Goal: Task Accomplishment & Management: Use online tool/utility

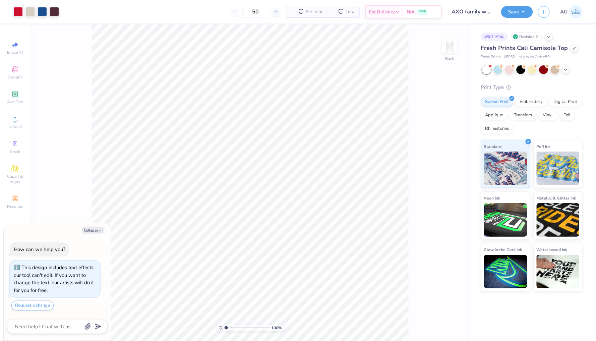
type textarea "x"
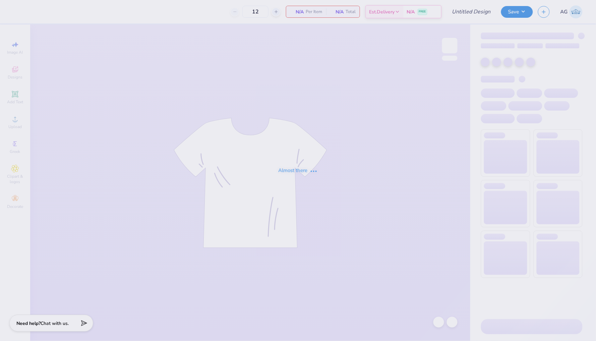
type input "50"
type input "AXO family weekend"
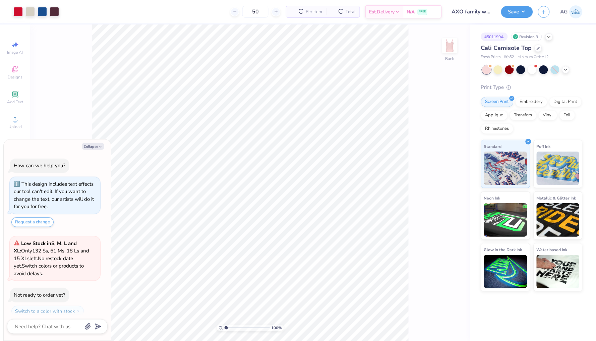
scroll to position [17, 0]
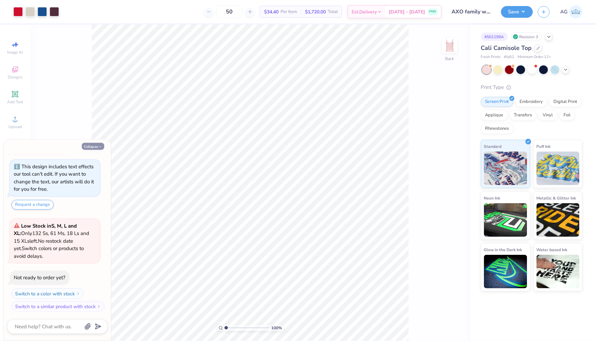
click at [88, 146] on button "Collapse" at bounding box center [93, 146] width 22 height 7
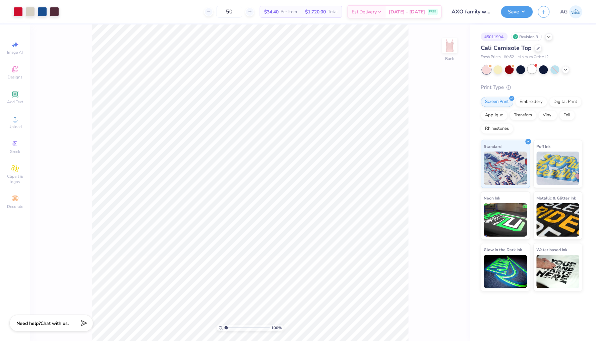
click at [534, 68] on div at bounding box center [532, 69] width 9 height 9
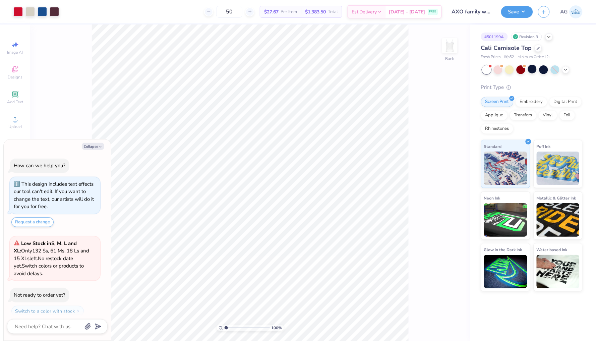
scroll to position [127, 0]
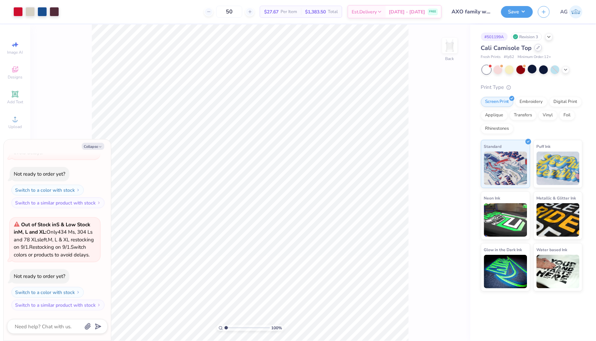
click at [538, 48] on icon at bounding box center [538, 47] width 3 height 3
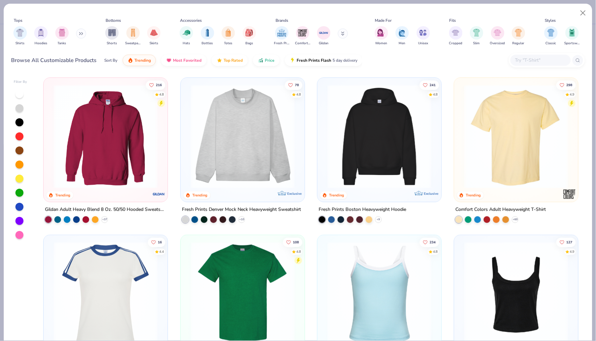
click at [78, 35] on button at bounding box center [81, 34] width 10 height 10
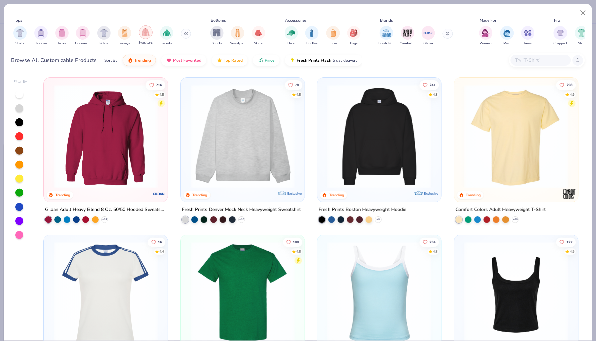
click at [147, 35] on img "filter for Sweaters" at bounding box center [146, 32] width 8 height 8
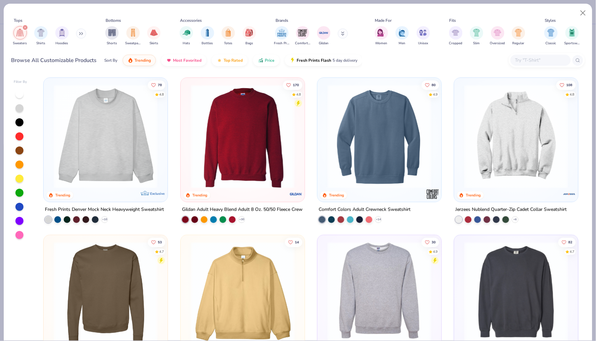
click at [515, 144] on img at bounding box center [516, 136] width 111 height 104
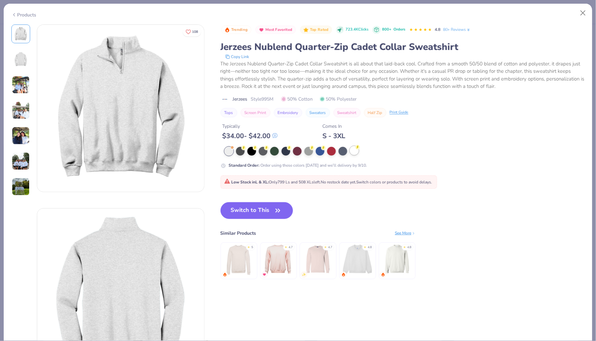
click at [353, 150] on div at bounding box center [354, 150] width 9 height 9
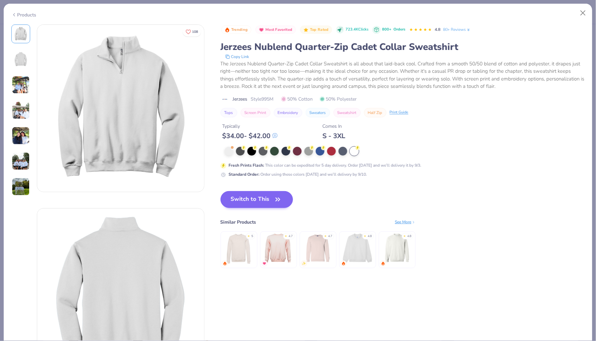
click at [261, 198] on button "Switch to This" at bounding box center [257, 199] width 73 height 17
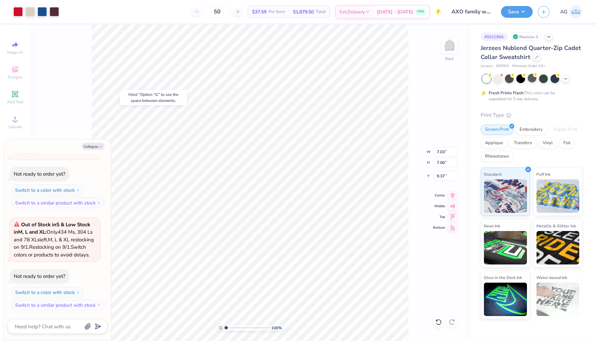
type textarea "x"
type input "3.95"
type textarea "x"
type input "4.85"
type input "4.82"
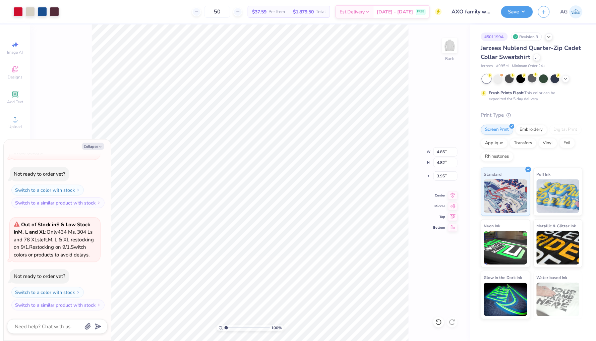
type textarea "x"
type input "1.68"
type textarea "x"
type input "1.72"
type textarea "x"
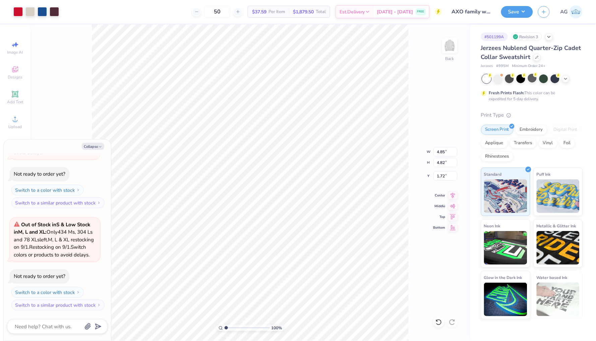
type input "4.36"
type input "4.34"
type input "2.21"
type textarea "x"
type input "3.00"
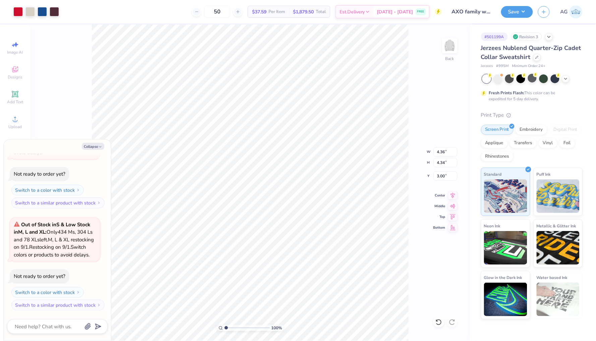
type textarea "x"
type input "4.08"
type input "4.06"
type textarea "x"
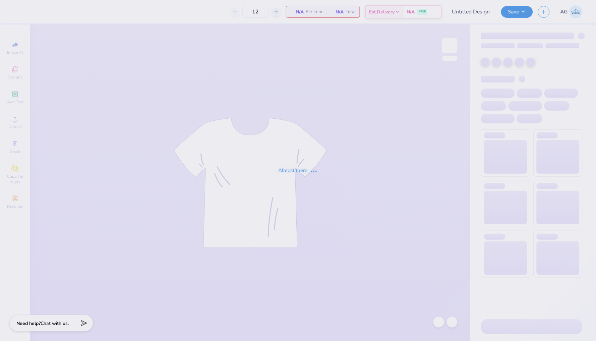
type input "AXO family weekend"
type input "50"
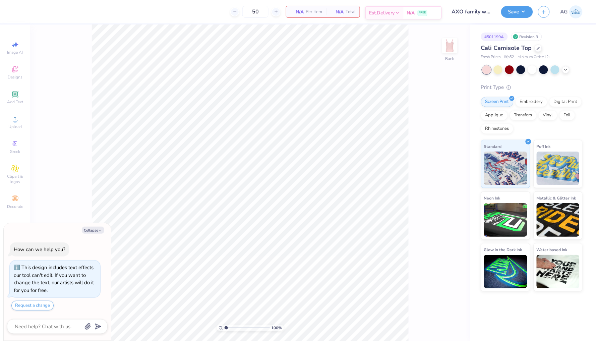
scroll to position [17, 0]
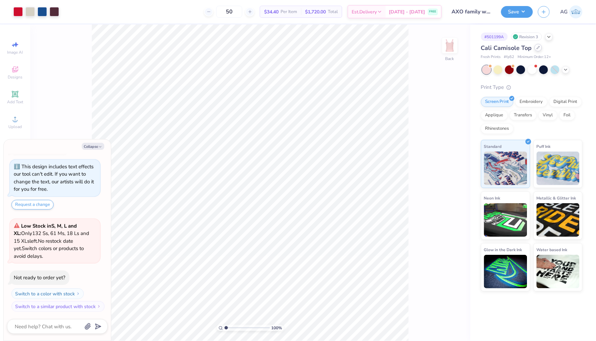
click at [536, 48] on div at bounding box center [538, 47] width 7 height 7
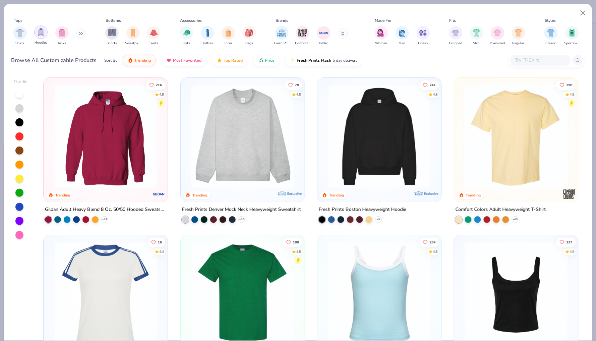
click at [44, 33] on img "filter for Hoodies" at bounding box center [40, 32] width 7 height 8
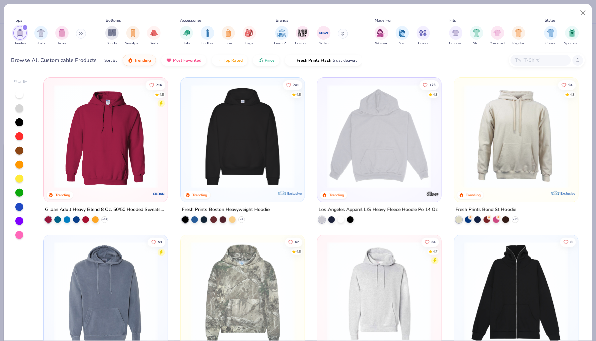
click at [84, 36] on button at bounding box center [81, 34] width 10 height 10
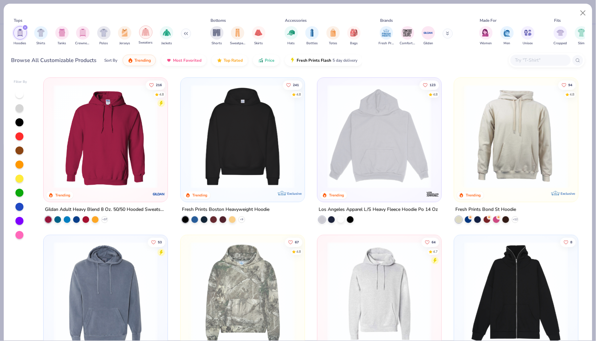
click at [147, 37] on div "filter for Sweaters" at bounding box center [145, 31] width 13 height 13
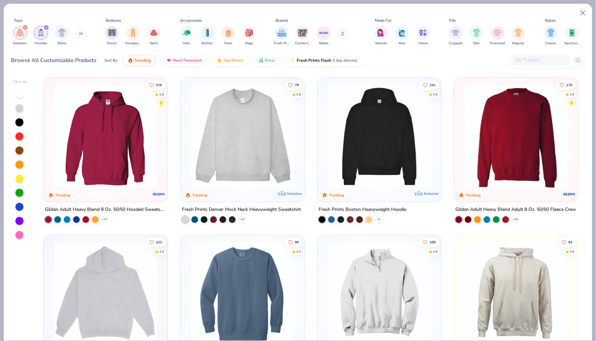
click at [360, 267] on img at bounding box center [379, 294] width 111 height 104
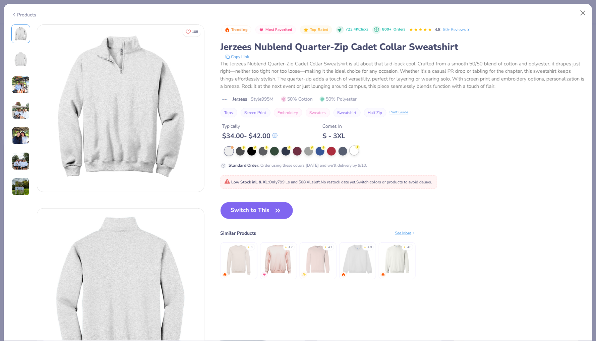
click at [353, 151] on div at bounding box center [354, 150] width 9 height 9
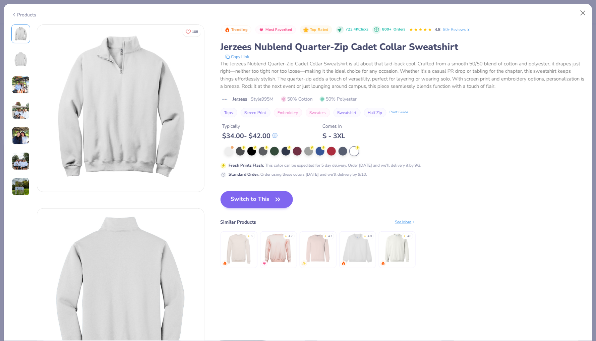
click at [261, 202] on button "Switch to This" at bounding box center [257, 199] width 73 height 17
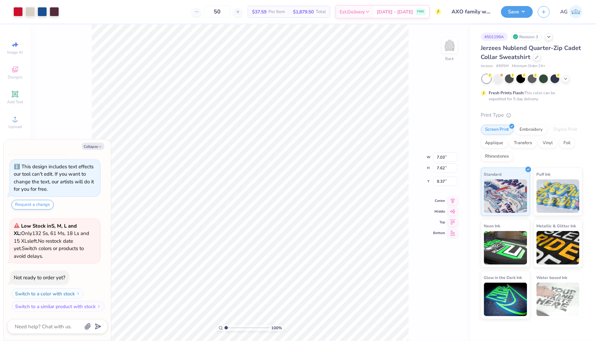
type textarea "x"
type input "3.84"
type input "4.16"
type textarea "x"
type input "2.00"
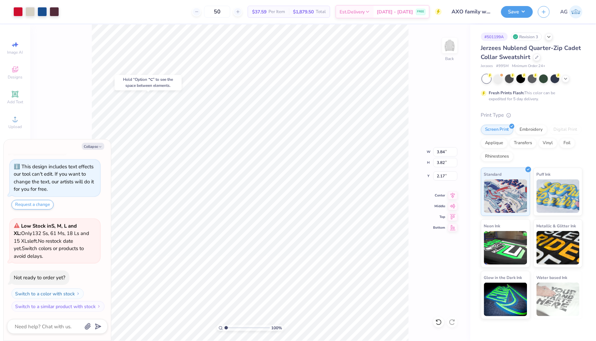
type textarea "x"
type input "2.17"
type textarea "x"
type input "2.34"
type textarea "x"
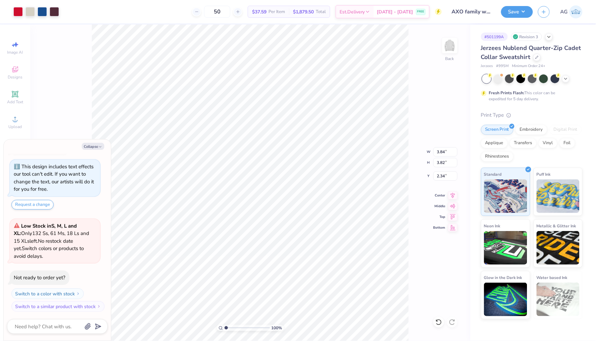
type input "3.60"
type input "3.58"
click at [524, 13] on button "Save" at bounding box center [517, 11] width 32 height 12
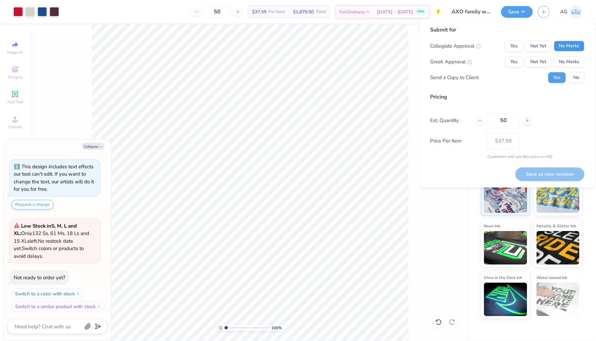
click at [561, 46] on button "No Marks" at bounding box center [569, 46] width 31 height 11
click at [515, 60] on button "Yes" at bounding box center [514, 62] width 17 height 11
click at [580, 76] on button "No" at bounding box center [577, 77] width 16 height 11
type textarea "x"
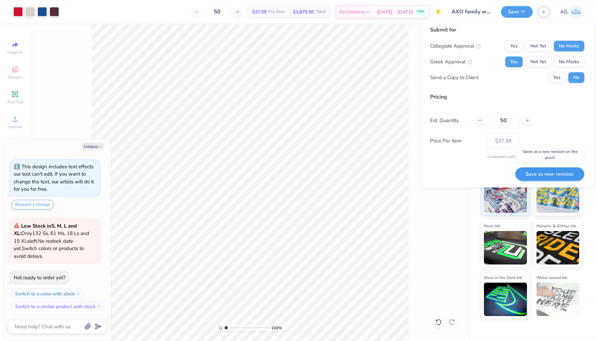
click at [538, 174] on button "Save as new revision" at bounding box center [550, 174] width 69 height 14
type input "$37.59"
type textarea "x"
type input "$37.59"
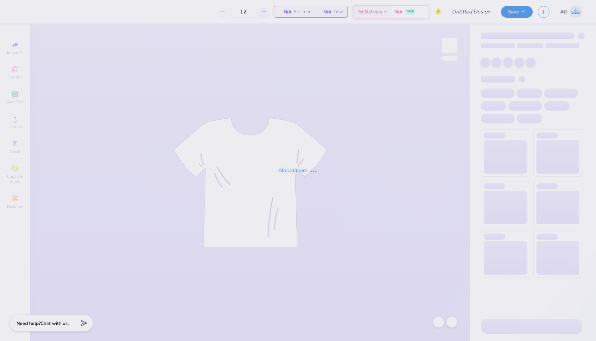
type input "50"
type input "AXO family weekend"
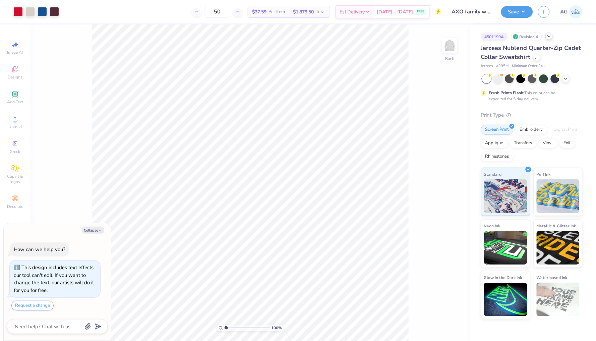
click at [549, 38] on icon at bounding box center [549, 36] width 5 height 5
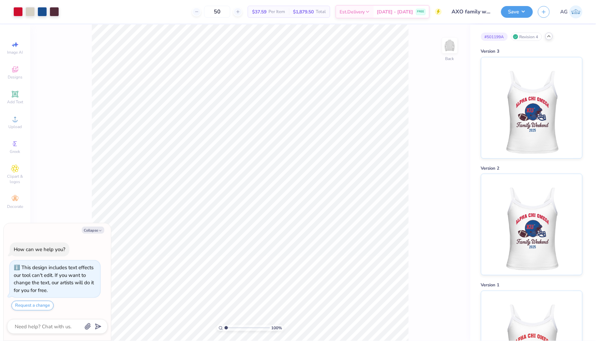
click at [551, 37] on icon at bounding box center [549, 36] width 5 height 5
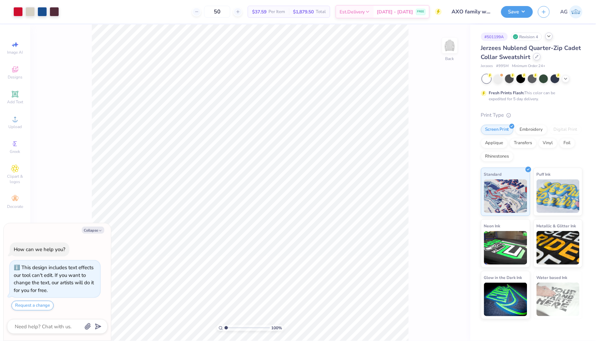
click at [536, 57] on icon at bounding box center [536, 56] width 3 height 3
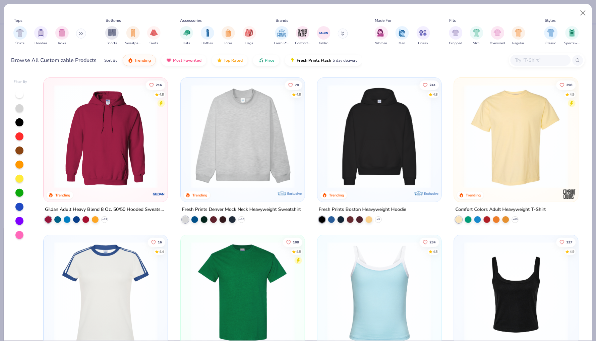
click at [240, 128] on img at bounding box center [242, 136] width 111 height 104
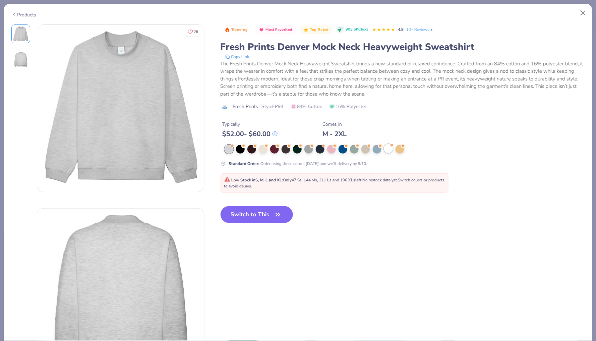
click at [389, 151] on div at bounding box center [388, 148] width 9 height 9
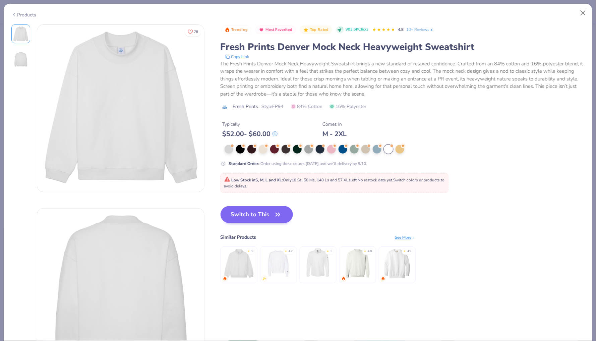
click at [264, 214] on button "Switch to This" at bounding box center [257, 214] width 73 height 17
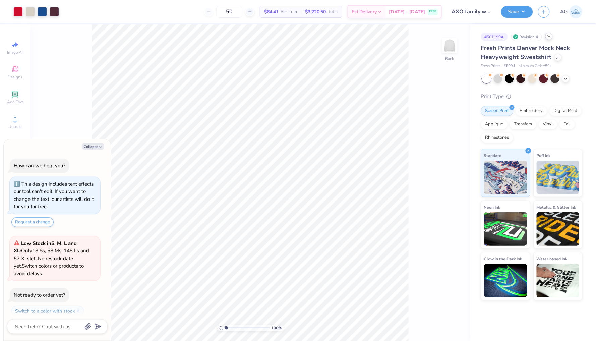
scroll to position [17, 0]
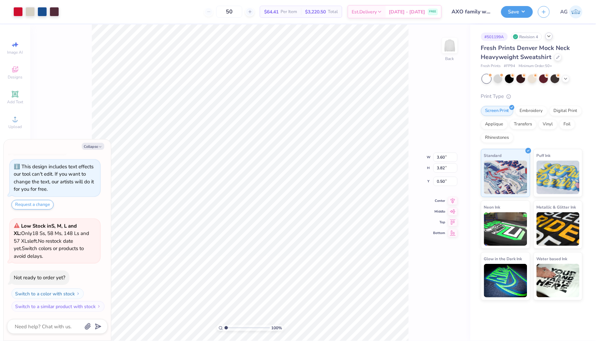
type textarea "x"
type input "10.24"
type input "10.86"
type textarea "x"
type input "2.32"
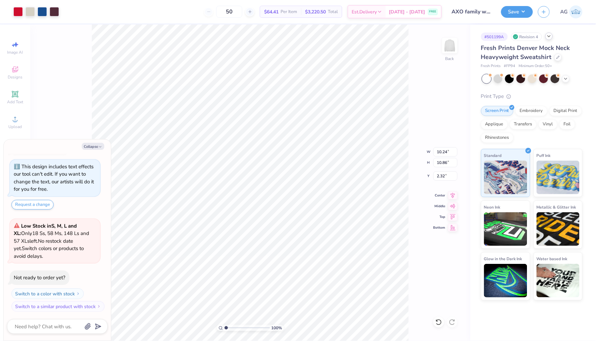
type textarea "x"
type input "11.63"
type input "12.34"
type input "0.83"
type textarea "x"
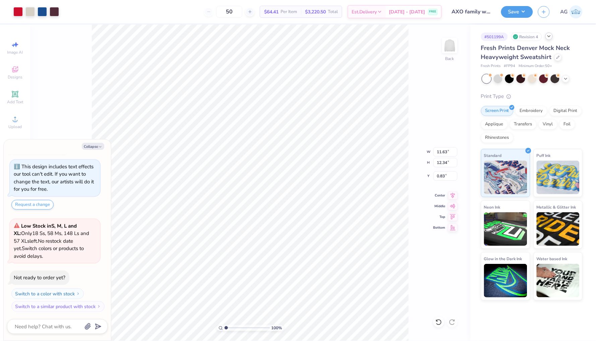
type input "0.50"
type textarea "x"
type input "12.96"
type input "13.74"
type textarea "x"
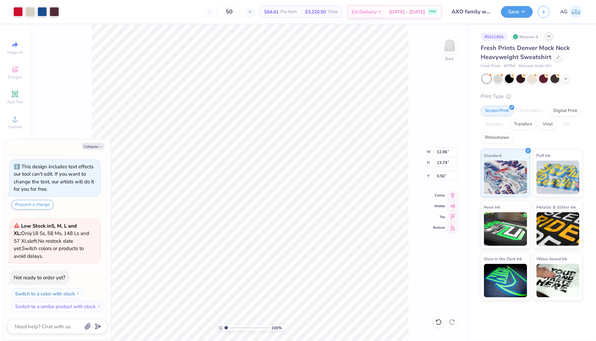
type input "3.00"
type textarea "x"
type input "14.20"
type input "15.07"
type input "1.68"
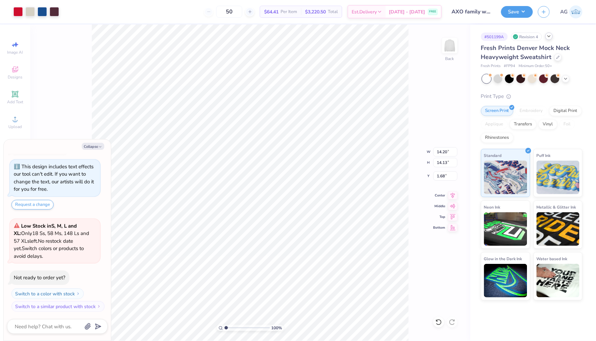
type textarea "x"
type input "0.70"
type textarea "x"
type input "1.27"
type textarea "x"
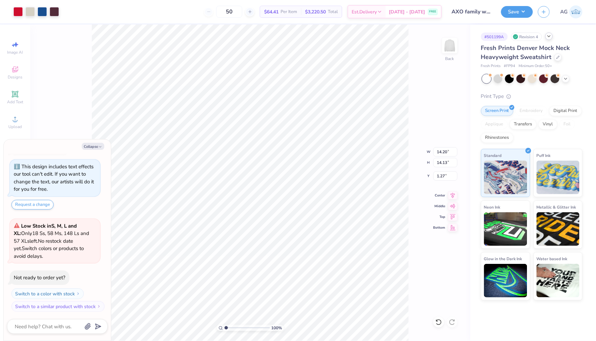
type input "0.90"
type textarea "x"
type input "0.93"
type textarea "x"
type input "13.88"
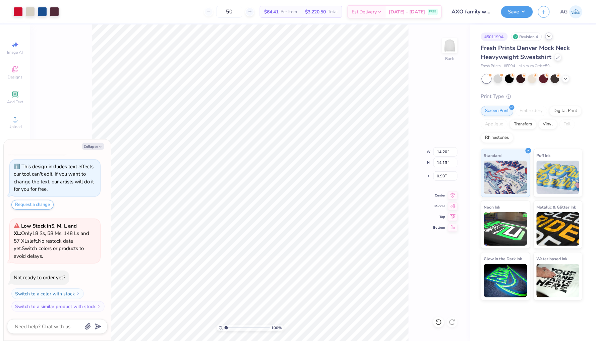
type input "13.80"
type input "0.94"
click at [87, 168] on div "This design includes text effects our tool can't edit. If you want to change th…" at bounding box center [54, 178] width 80 height 30
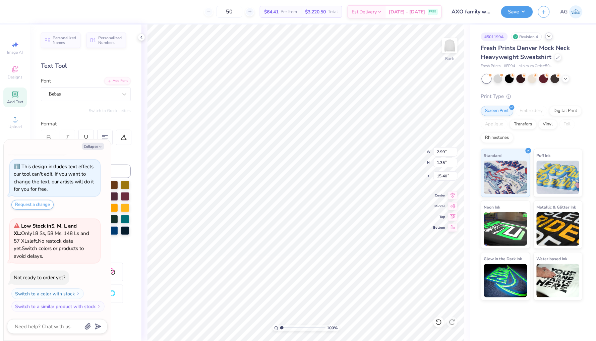
type textarea "x"
type input "15.06"
click at [142, 39] on icon at bounding box center [141, 37] width 5 height 5
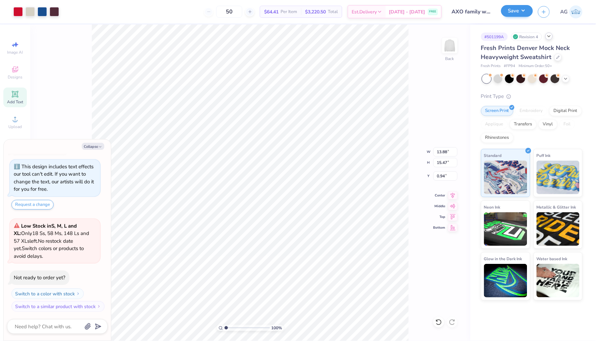
click at [515, 11] on button "Save" at bounding box center [517, 11] width 32 height 12
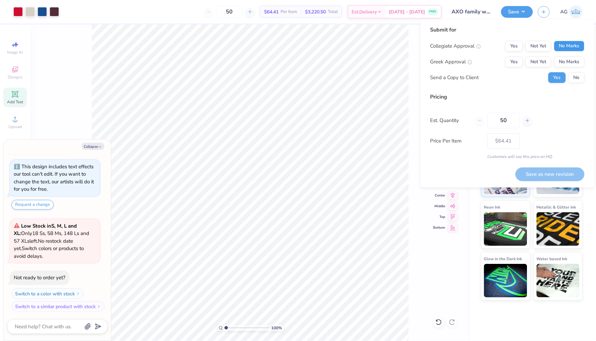
click at [566, 50] on button "No Marks" at bounding box center [569, 46] width 31 height 11
click at [509, 59] on button "Yes" at bounding box center [514, 62] width 17 height 11
click at [572, 75] on button "No" at bounding box center [577, 77] width 16 height 11
type textarea "x"
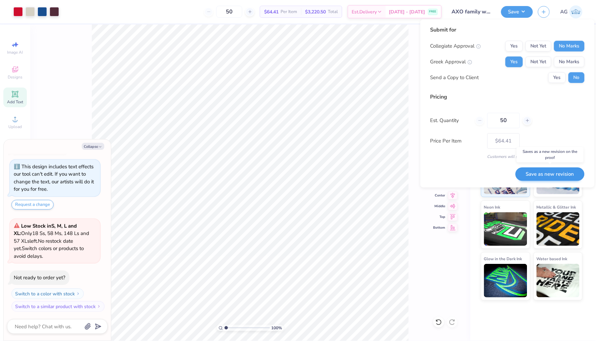
click at [542, 174] on button "Save as new revision" at bounding box center [550, 174] width 69 height 14
type input "$64.41"
type textarea "x"
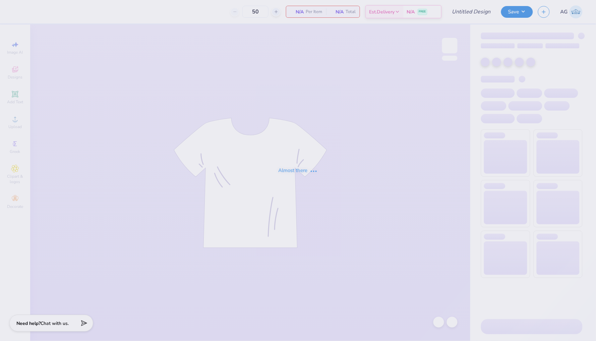
type input "AXO family weekend"
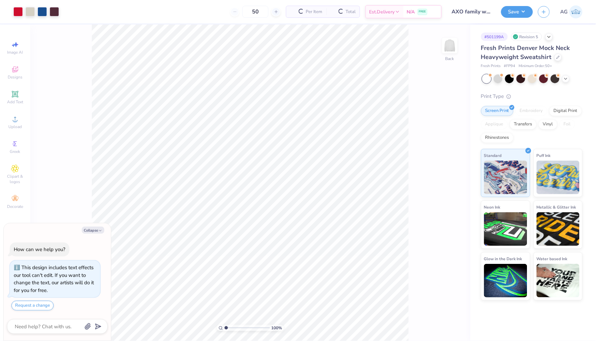
scroll to position [17, 0]
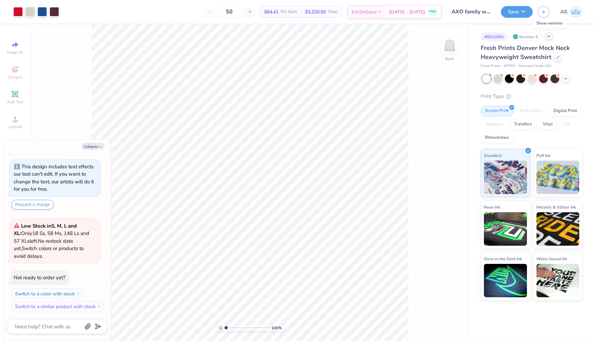
click at [549, 37] on icon at bounding box center [549, 36] width 5 height 5
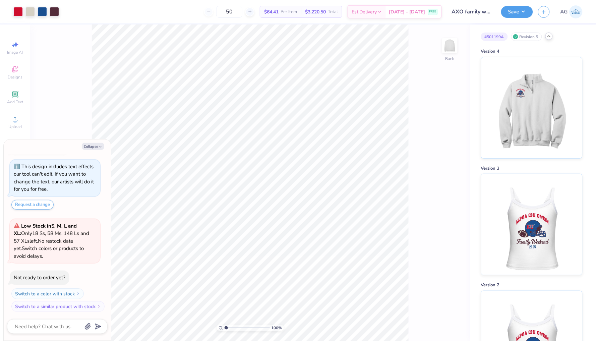
click at [550, 38] on icon at bounding box center [549, 36] width 5 height 5
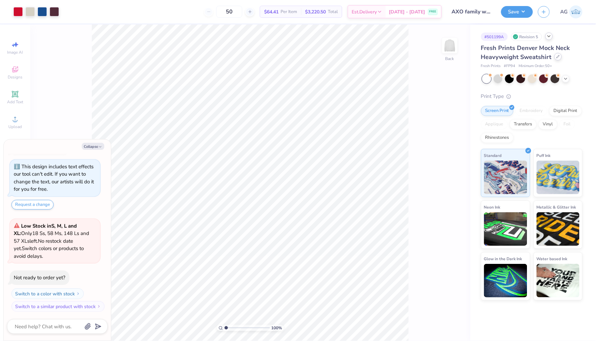
click at [558, 56] on icon at bounding box center [558, 56] width 3 height 3
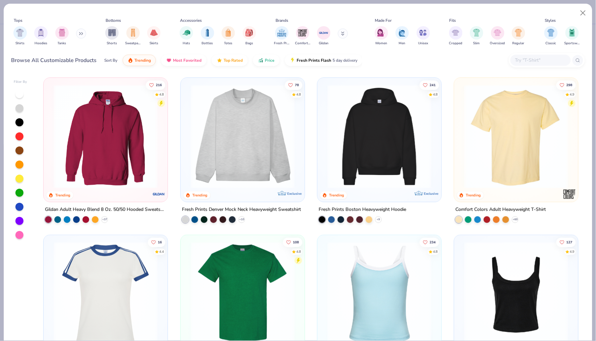
click at [546, 121] on img at bounding box center [516, 136] width 111 height 104
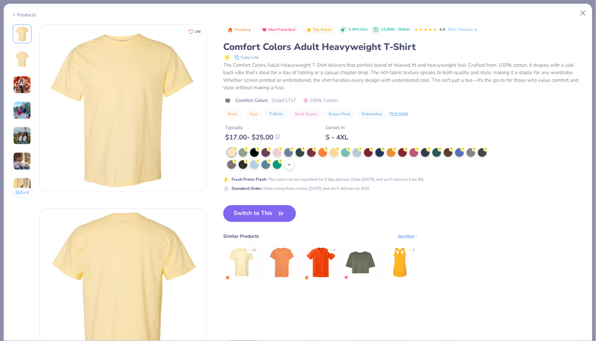
click at [291, 163] on icon at bounding box center [289, 164] width 5 height 5
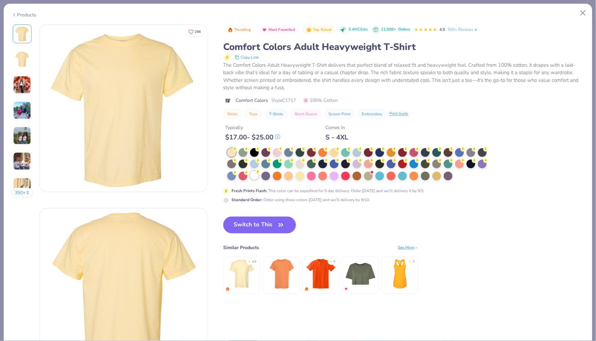
click at [256, 172] on icon at bounding box center [258, 172] width 5 height 5
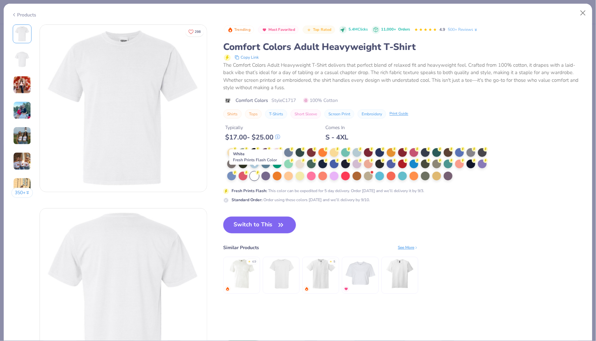
type textarea "x"
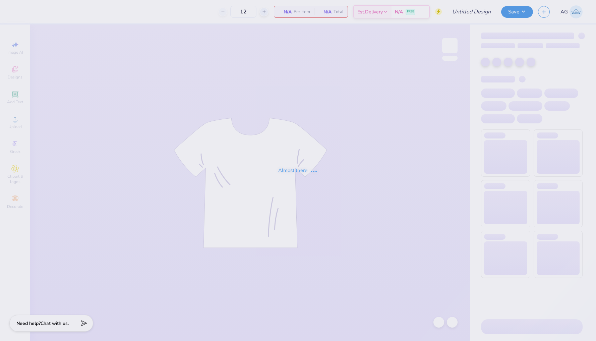
type input "AXO family weekend"
type input "50"
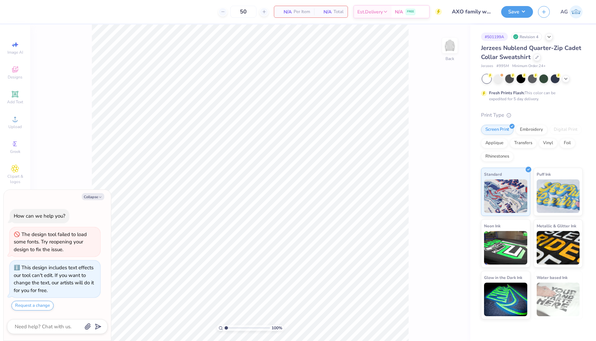
type textarea "x"
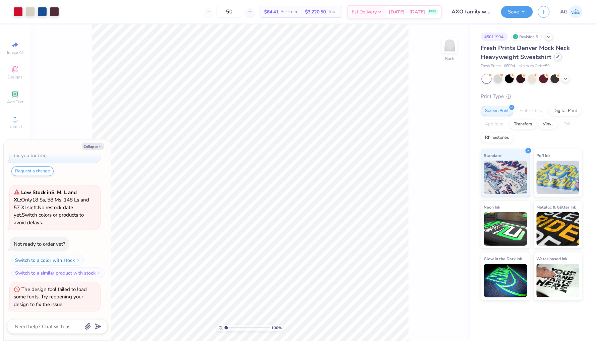
click at [558, 57] on icon at bounding box center [558, 56] width 3 height 3
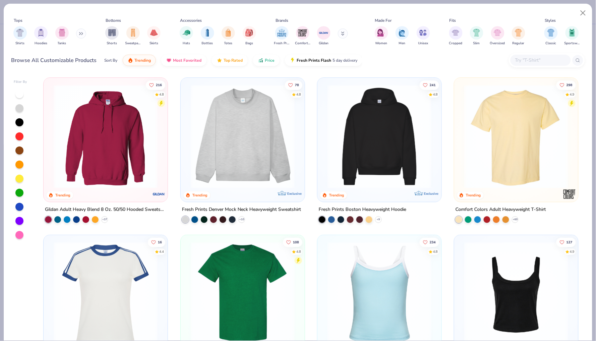
click at [469, 147] on img at bounding box center [516, 136] width 111 height 104
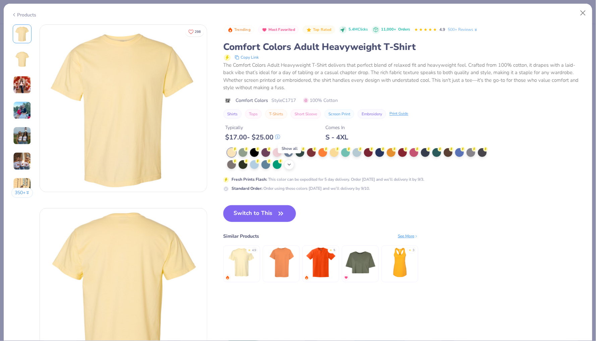
click at [290, 164] on icon at bounding box center [289, 164] width 5 height 5
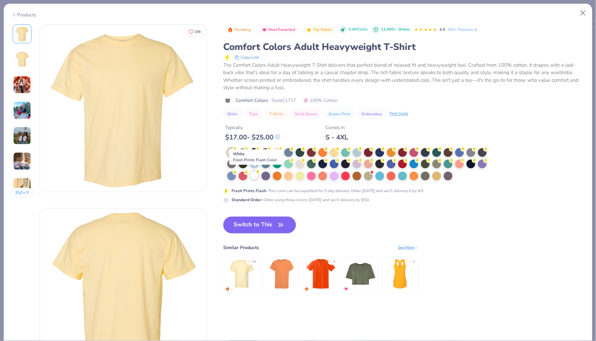
click at [258, 173] on div at bounding box center [254, 175] width 9 height 9
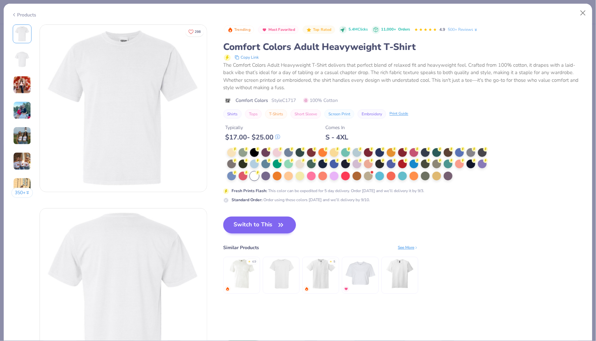
click at [284, 223] on icon "button" at bounding box center [280, 224] width 9 height 9
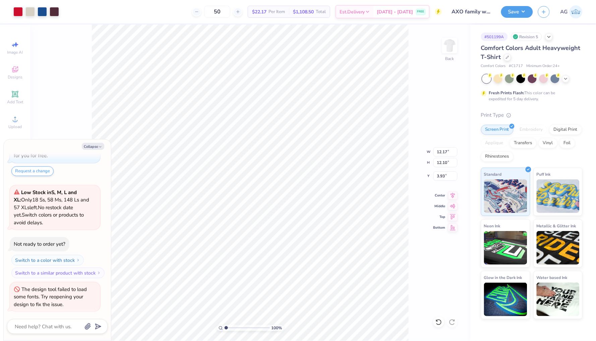
type textarea "x"
type input "12.17"
type input "12.10"
click at [440, 323] on icon at bounding box center [439, 322] width 7 height 7
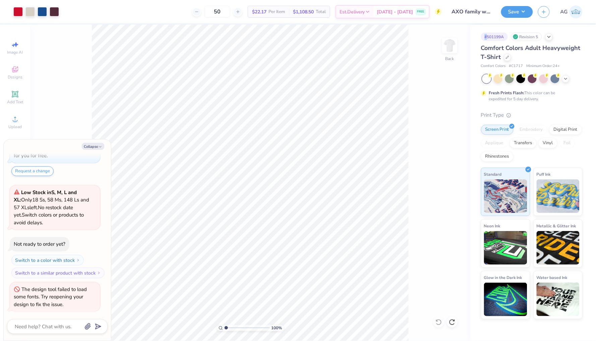
click at [412, 316] on div "100 % Back" at bounding box center [250, 182] width 440 height 317
type textarea "x"
type input "11.55"
type input "12.88"
type textarea "x"
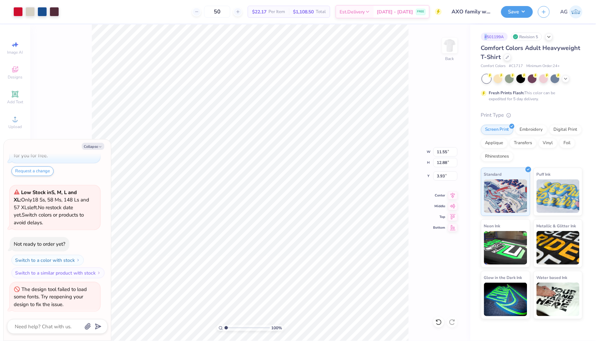
type input "3.90"
type textarea "x"
type input "3.00"
click at [514, 12] on button "Save" at bounding box center [517, 11] width 32 height 12
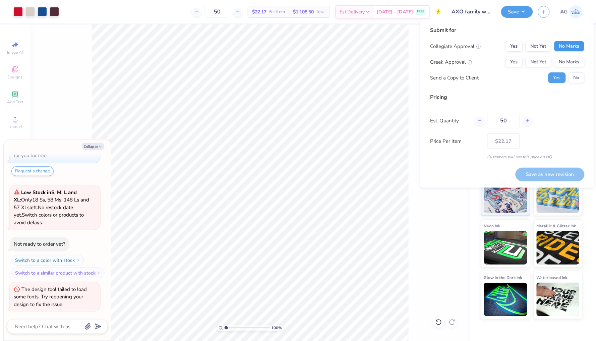
click at [566, 43] on button "No Marks" at bounding box center [569, 46] width 31 height 11
click at [517, 62] on button "Yes" at bounding box center [514, 62] width 17 height 11
click at [573, 77] on button "No" at bounding box center [577, 77] width 16 height 11
type textarea "x"
click at [540, 170] on button "Save as new revision" at bounding box center [550, 175] width 69 height 14
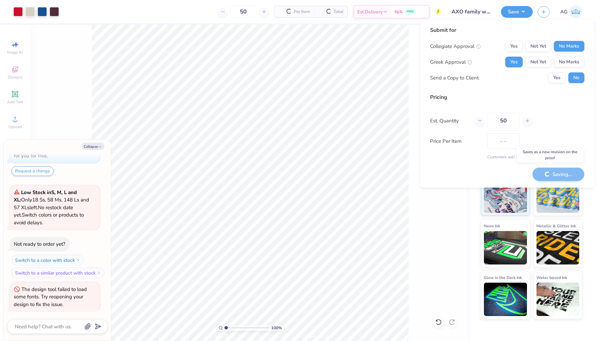
type input "$22.17"
type textarea "x"
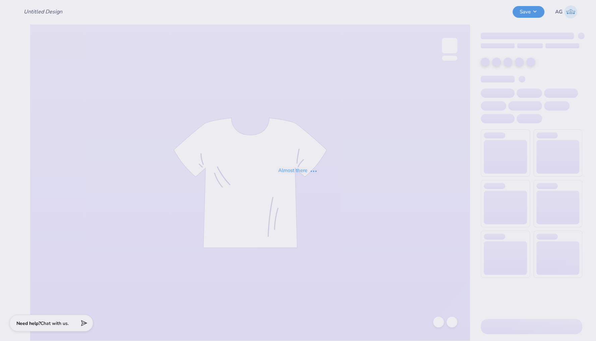
type input "AXO family weekend"
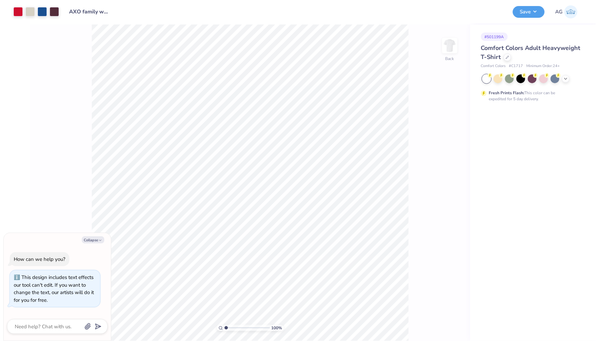
type textarea "x"
